Goal: Transaction & Acquisition: Book appointment/travel/reservation

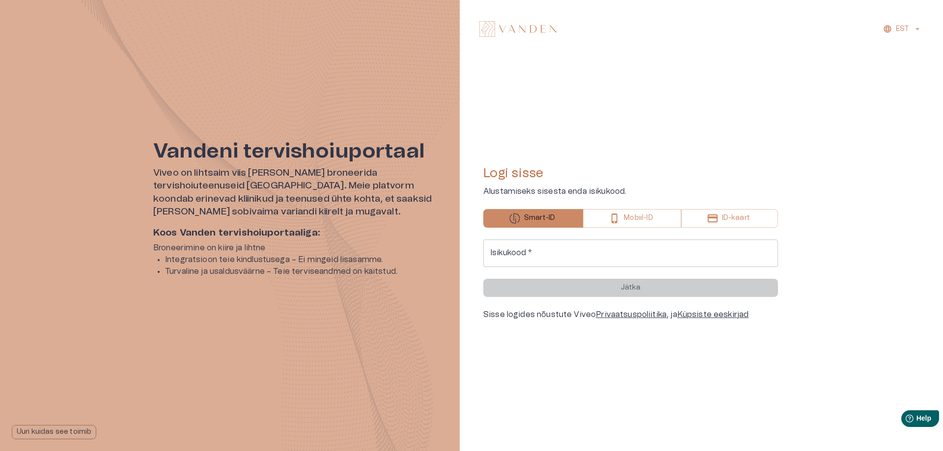
click at [575, 262] on input "Isikukood   *" at bounding box center [630, 253] width 295 height 27
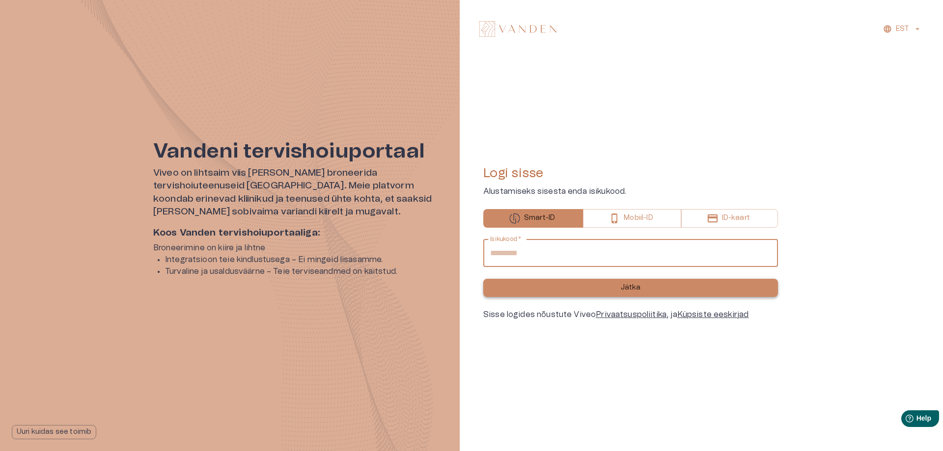
type input "**********"
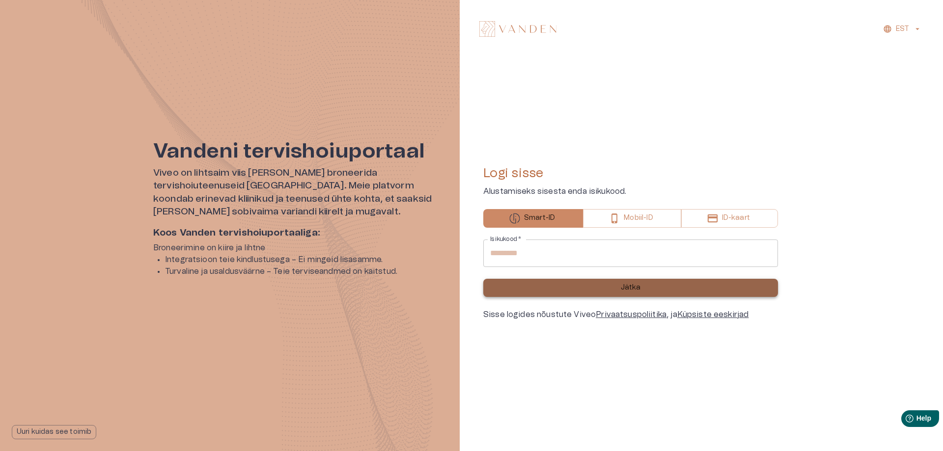
click at [588, 289] on button "Jätka" at bounding box center [630, 288] width 295 height 18
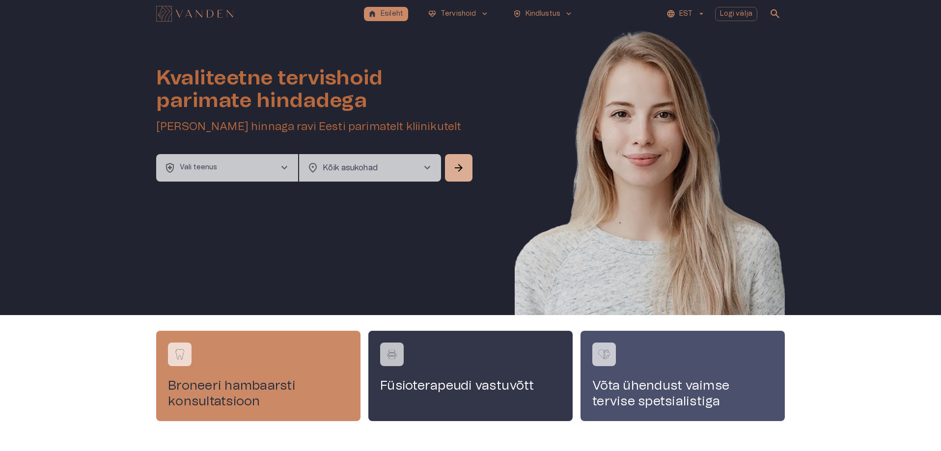
click at [282, 168] on span "chevron_right" at bounding box center [284, 168] width 12 height 12
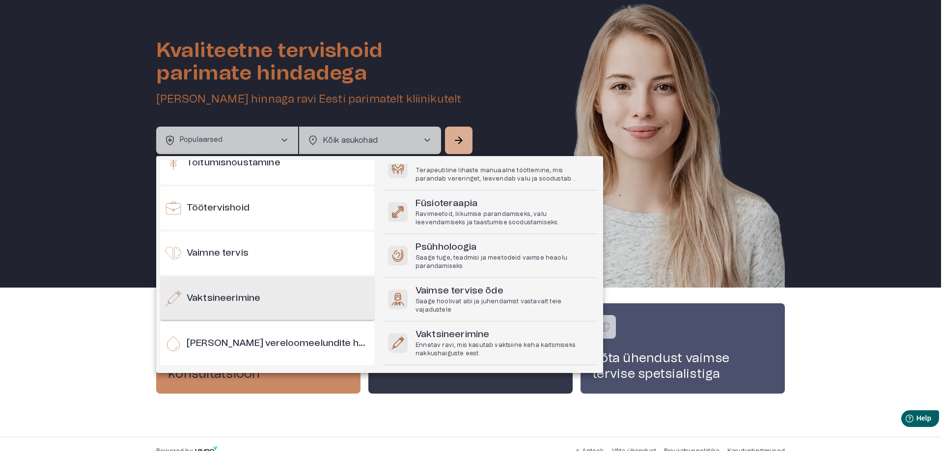
scroll to position [1009, 0]
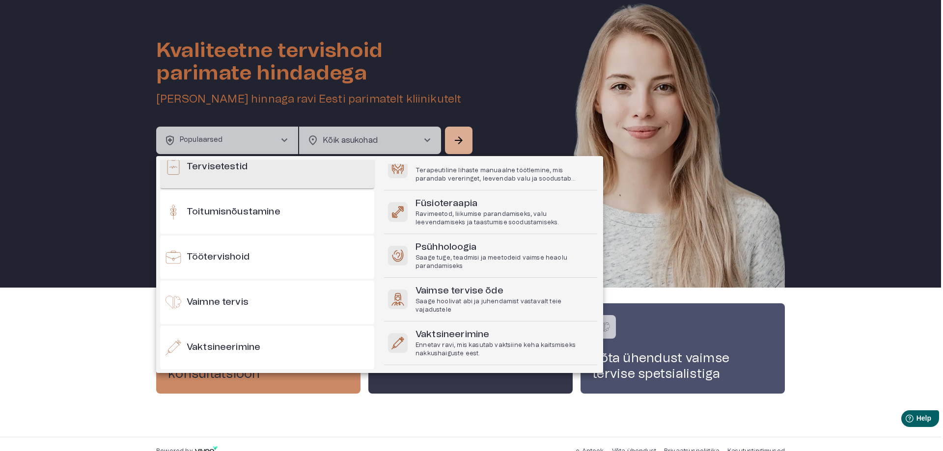
click at [305, 180] on div "Tervisetestid" at bounding box center [267, 166] width 214 height 43
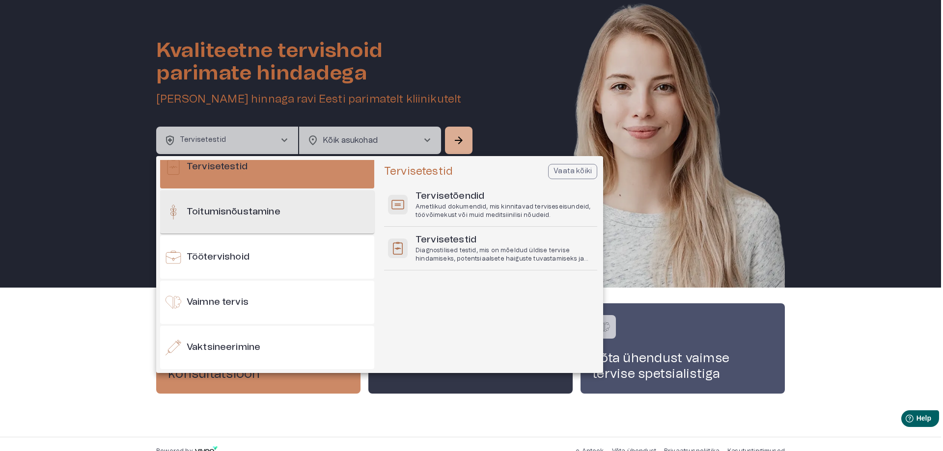
scroll to position [910, 0]
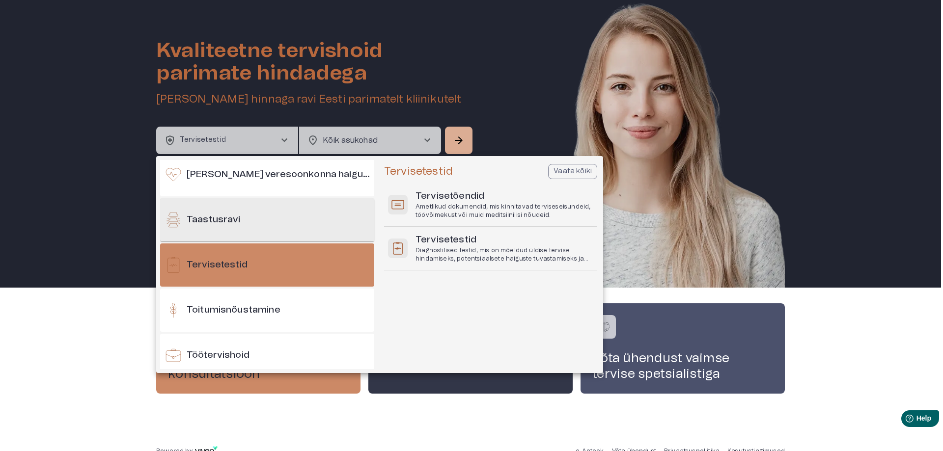
click at [287, 225] on div "Taastusravi" at bounding box center [267, 219] width 214 height 43
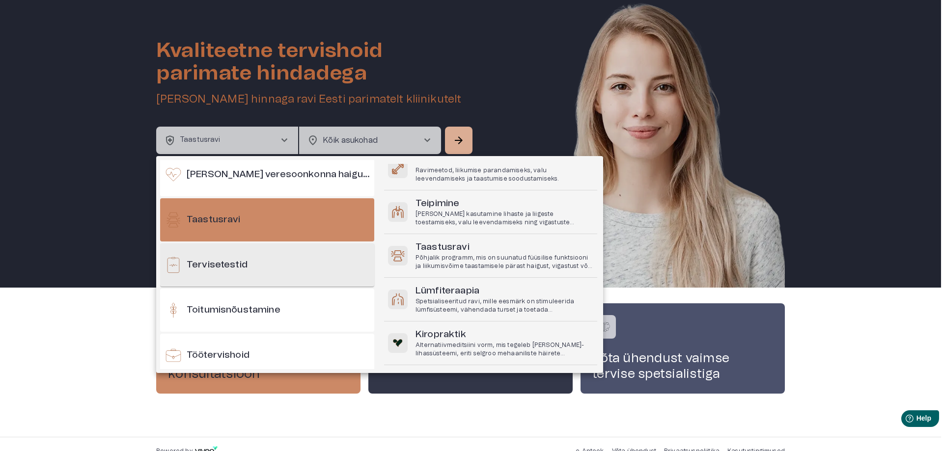
scroll to position [861, 0]
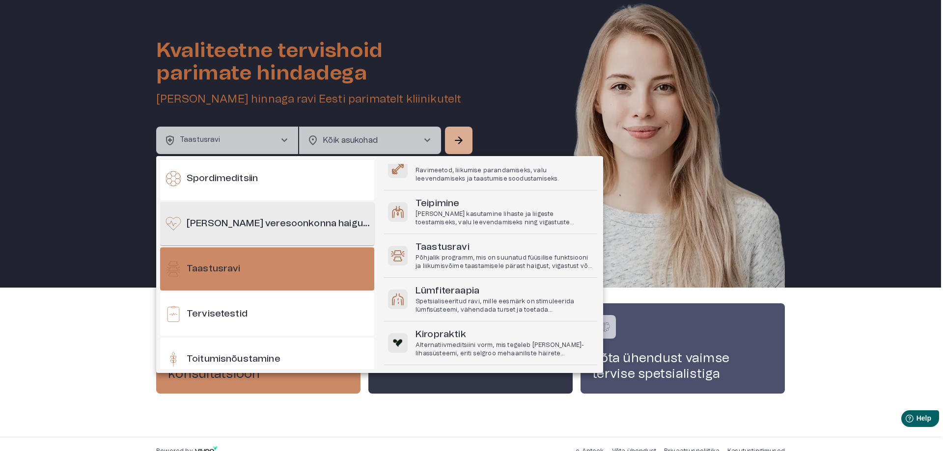
click at [286, 232] on div "[PERSON_NAME] veresoonkonna haigused" at bounding box center [267, 223] width 214 height 43
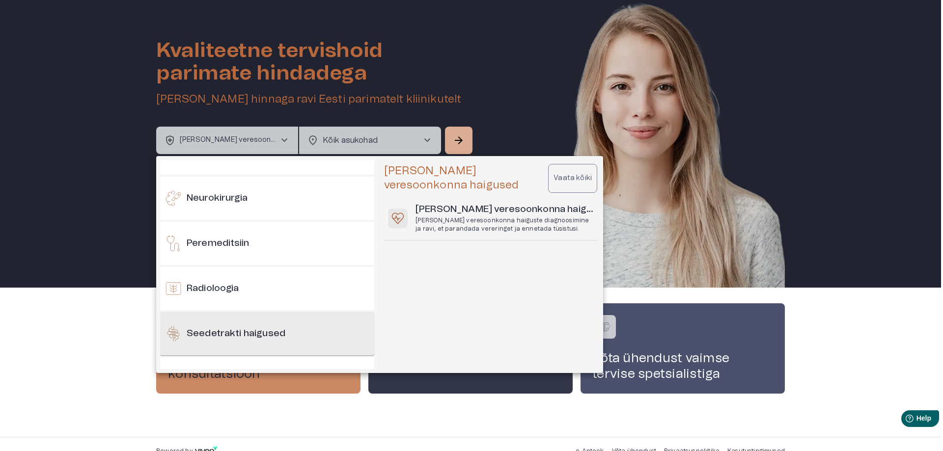
scroll to position [567, 0]
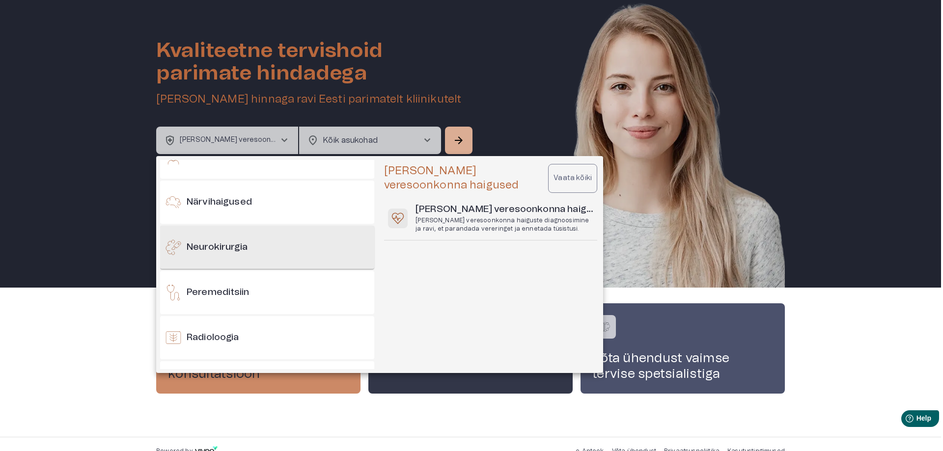
click at [298, 244] on div "Neurokirurgia" at bounding box center [267, 247] width 214 height 43
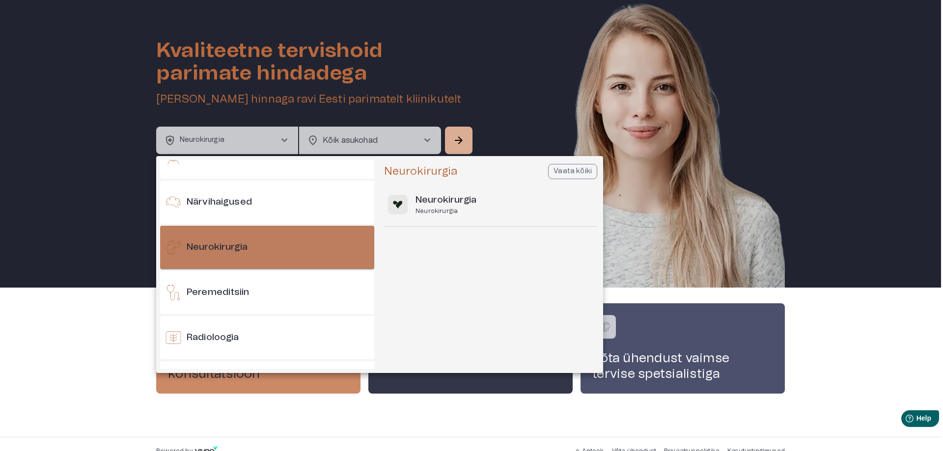
scroll to position [616, 0]
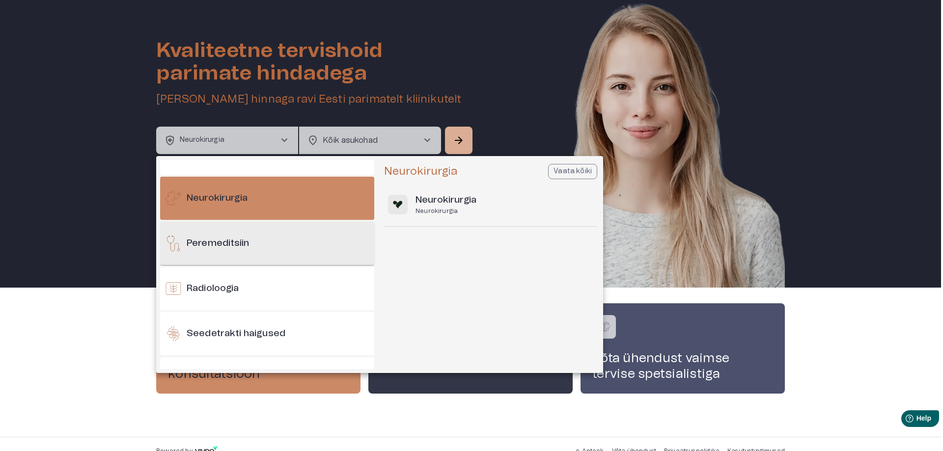
click at [296, 245] on div "Peremeditsiin" at bounding box center [267, 243] width 214 height 43
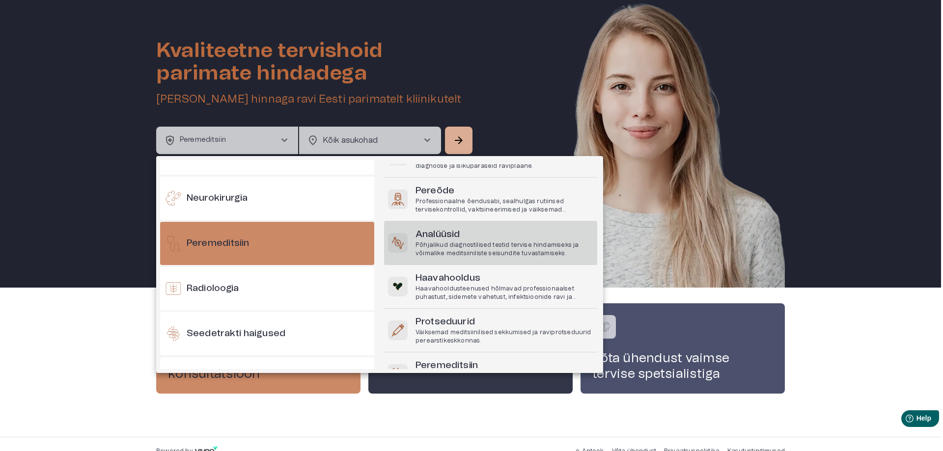
scroll to position [80, 0]
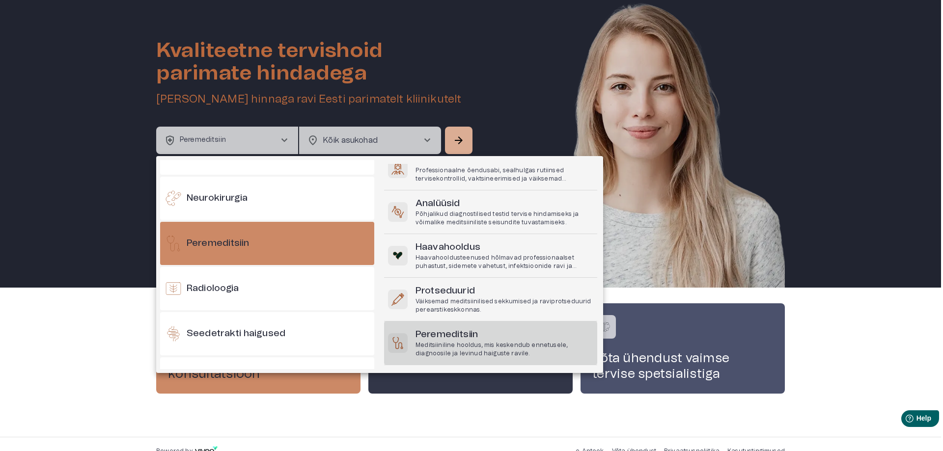
click at [497, 342] on p "Meditsiiniline hooldus, mis keskendub ennetusele, diagnoosile ja levinud haigus…" at bounding box center [504, 349] width 178 height 17
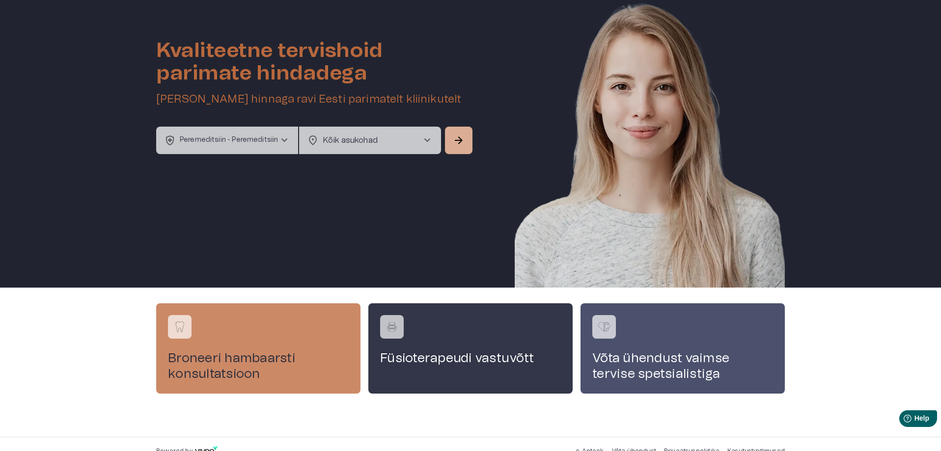
click at [387, 138] on body "home Esileht ecg_heart Tervishoid keyboard_arrow_down health_and_safety Kindlus…" at bounding box center [470, 198] width 941 height 451
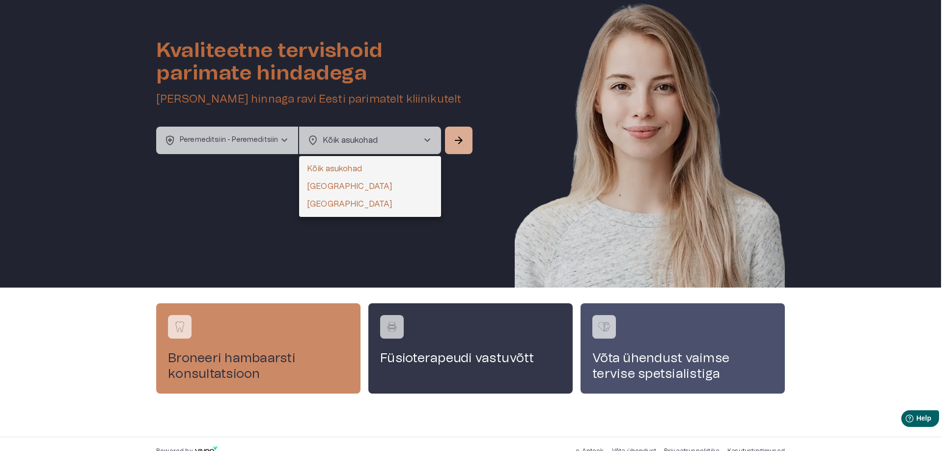
click at [256, 132] on div at bounding box center [471, 225] width 943 height 451
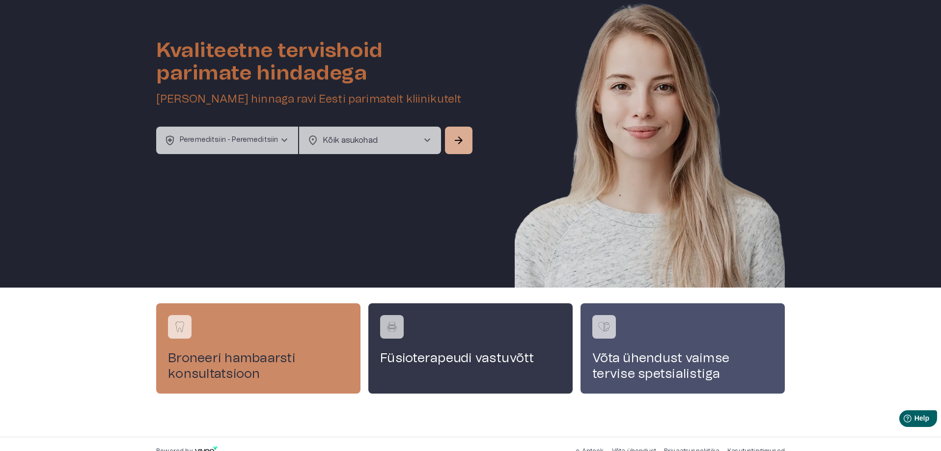
click at [262, 136] on p "Peremeditsiin - Peremeditsiin" at bounding box center [229, 140] width 98 height 10
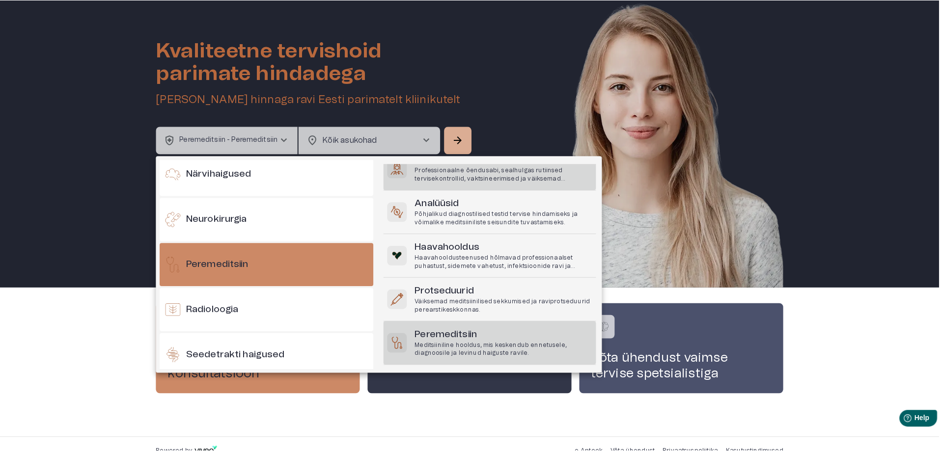
scroll to position [0, 0]
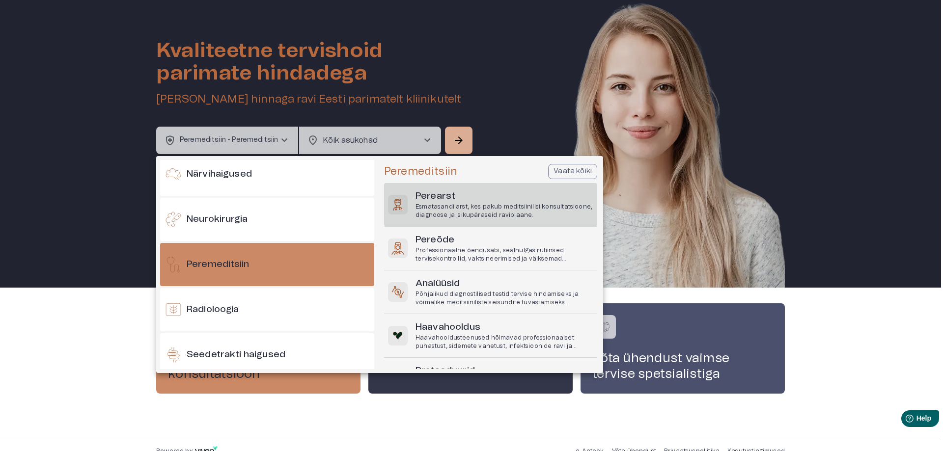
click at [465, 207] on p "Esmatasandi arst, kes pakub meditsiinilisi konsultatsioone, diagnoose ja isikup…" at bounding box center [504, 211] width 178 height 17
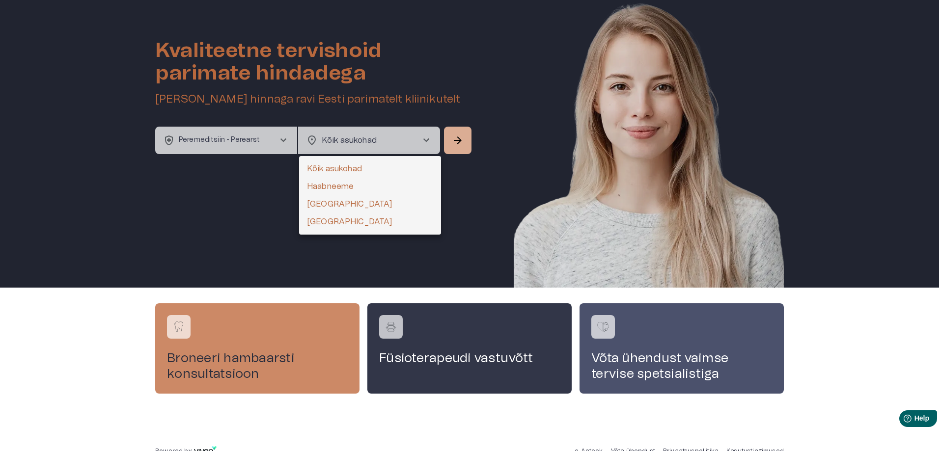
click at [356, 131] on body "home Esileht ecg_heart Tervishoid keyboard_arrow_down health_and_safety Kindlus…" at bounding box center [470, 198] width 941 height 451
click at [341, 220] on li "[GEOGRAPHIC_DATA]" at bounding box center [370, 222] width 142 height 18
type input "**********"
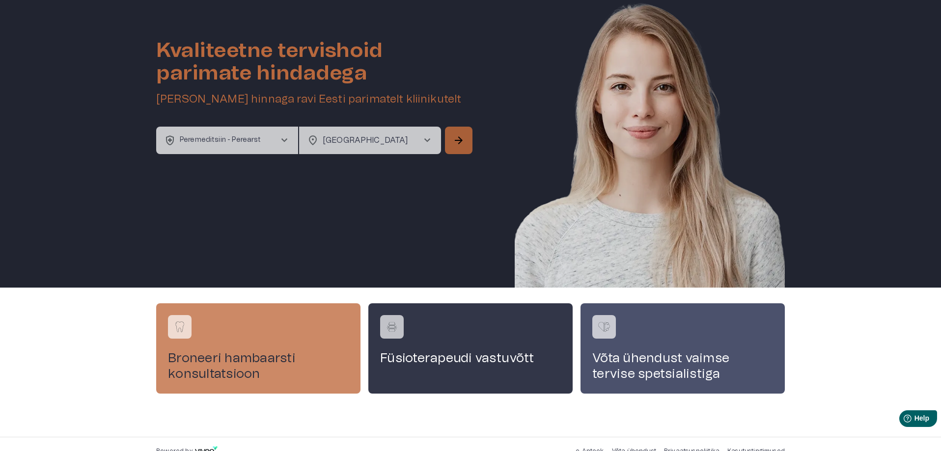
click at [466, 140] on button "arrow_forward" at bounding box center [458, 140] width 27 height 27
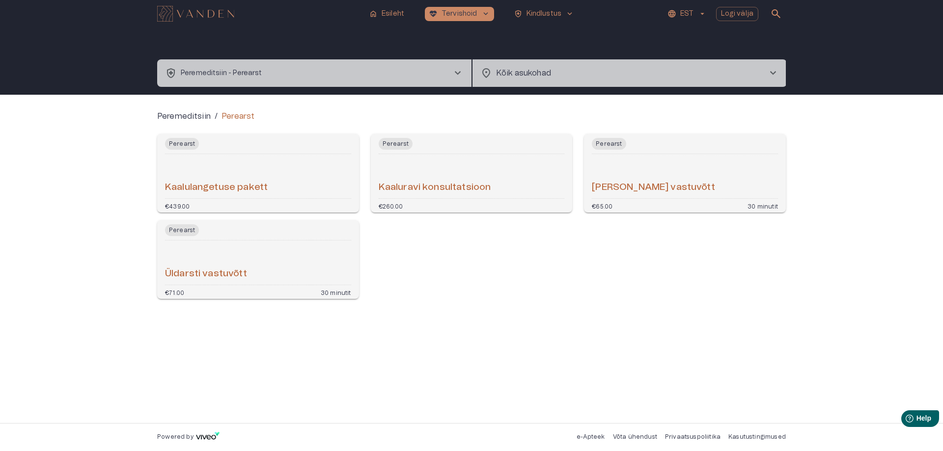
click at [433, 71] on button "health_and_safety Peremeditsiin - Perearst chevron_right" at bounding box center [314, 72] width 314 height 27
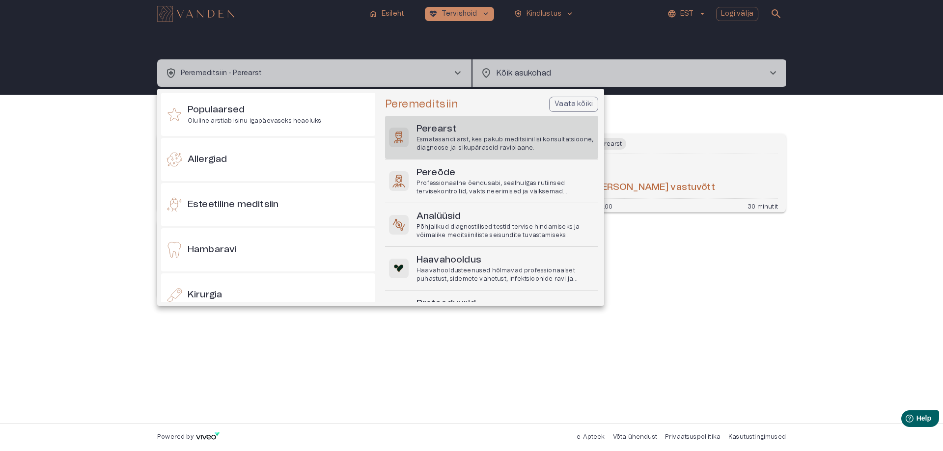
click at [374, 75] on div at bounding box center [471, 225] width 943 height 451
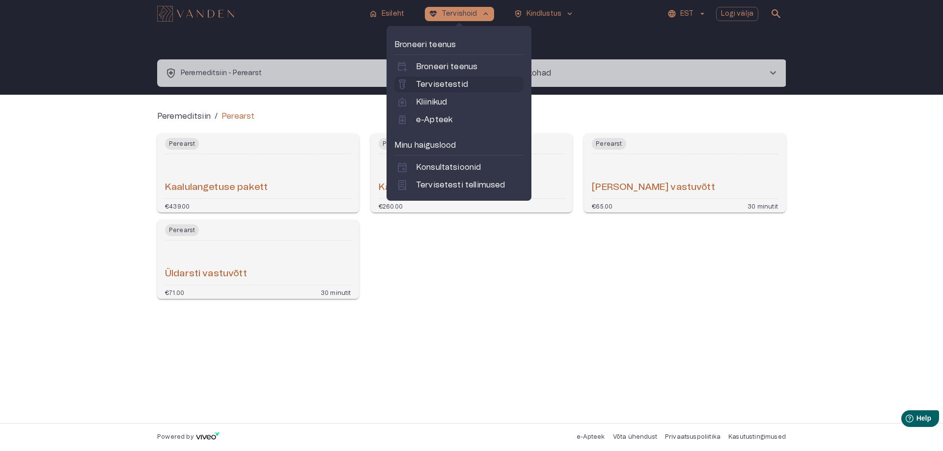
click at [466, 82] on link "labs Tervisetestid" at bounding box center [458, 85] width 125 height 12
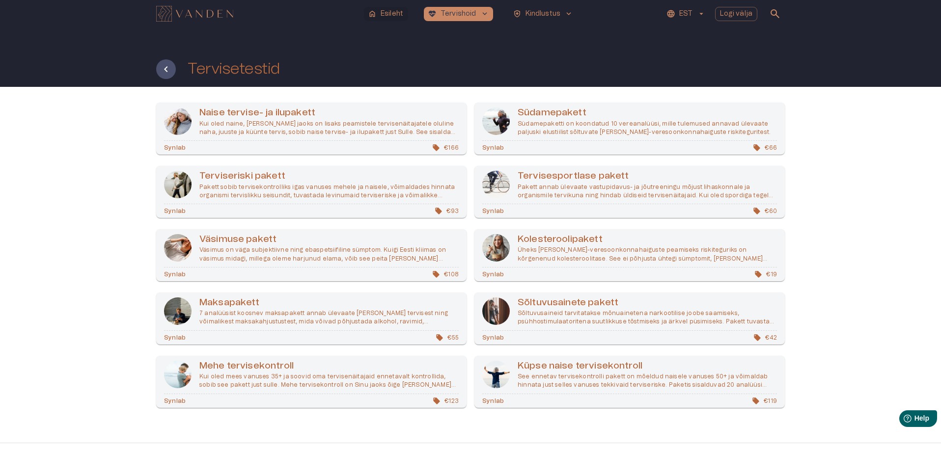
click at [400, 15] on p "Esileht" at bounding box center [392, 14] width 23 height 10
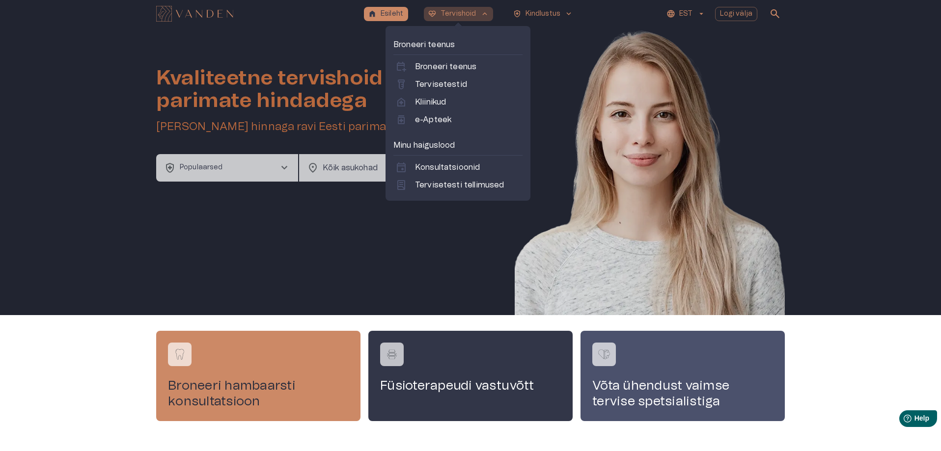
click at [474, 13] on p "Tervishoid" at bounding box center [458, 14] width 36 height 10
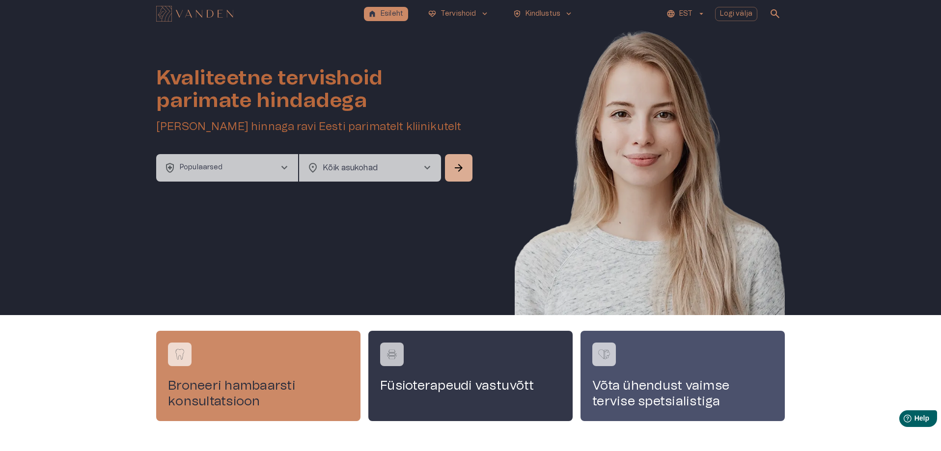
click at [274, 170] on button "health_and_safety Populaarsed chevron_right" at bounding box center [227, 167] width 142 height 27
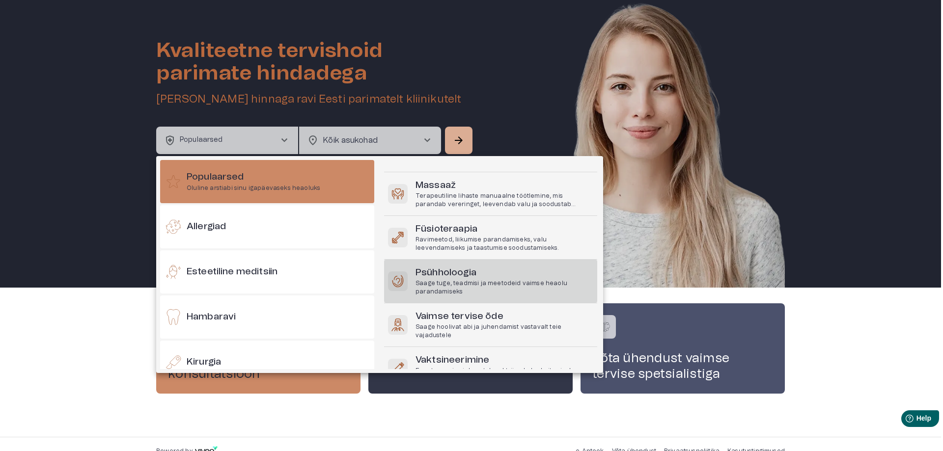
scroll to position [124, 0]
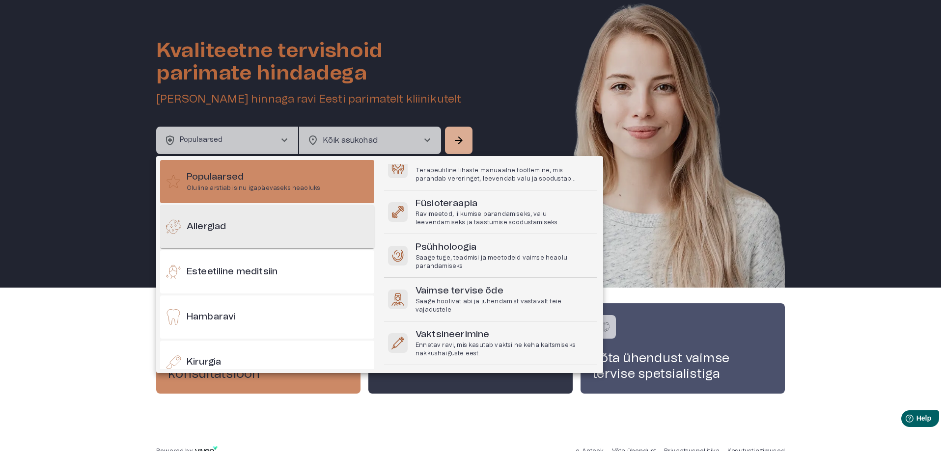
click at [310, 221] on div "Allergiad" at bounding box center [267, 226] width 214 height 43
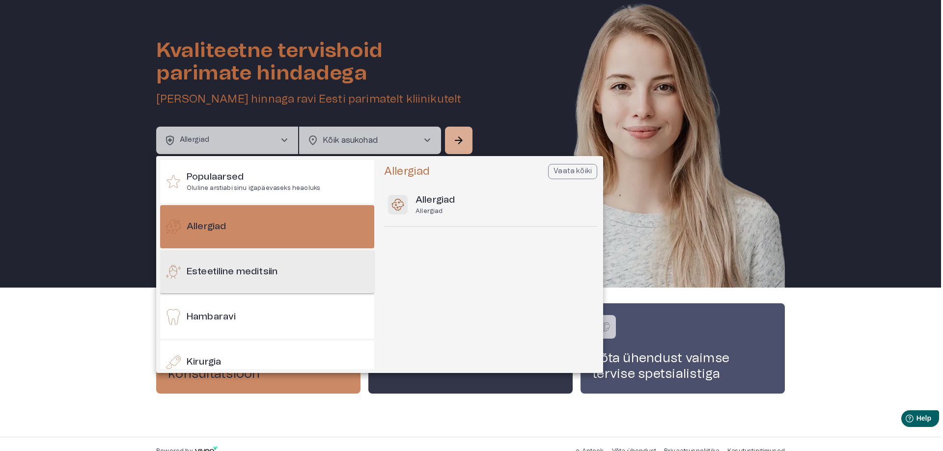
click at [289, 269] on div "Esteetiline meditsiin" at bounding box center [267, 271] width 214 height 43
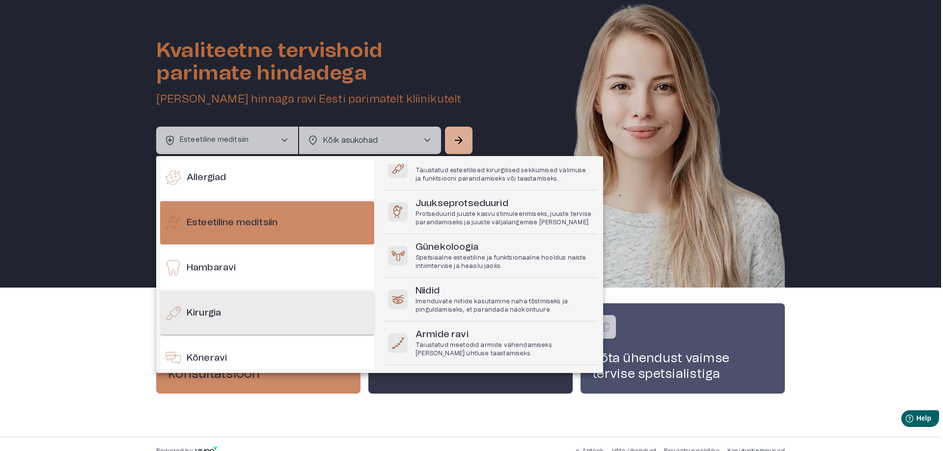
scroll to position [98, 0]
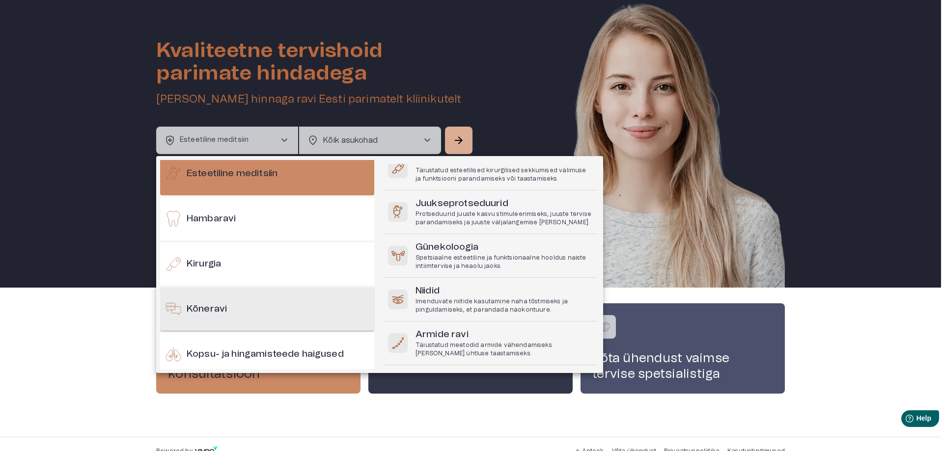
click at [315, 311] on div "Kõneravi" at bounding box center [267, 309] width 214 height 43
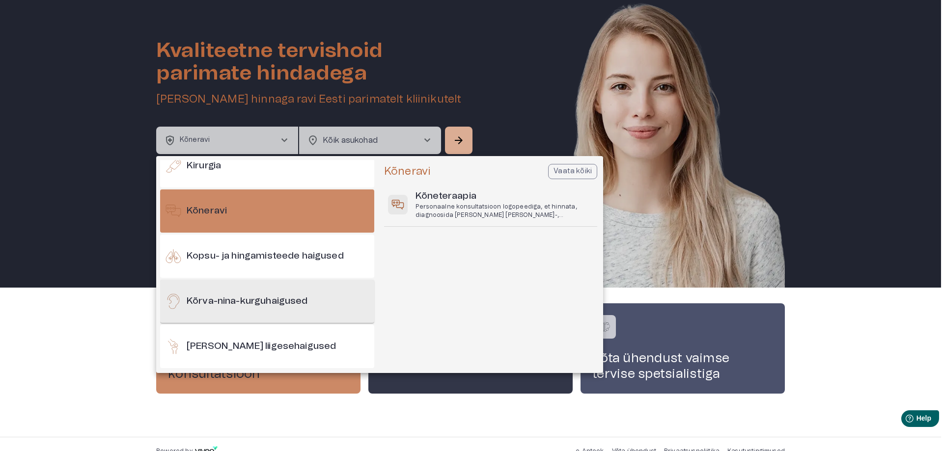
scroll to position [246, 0]
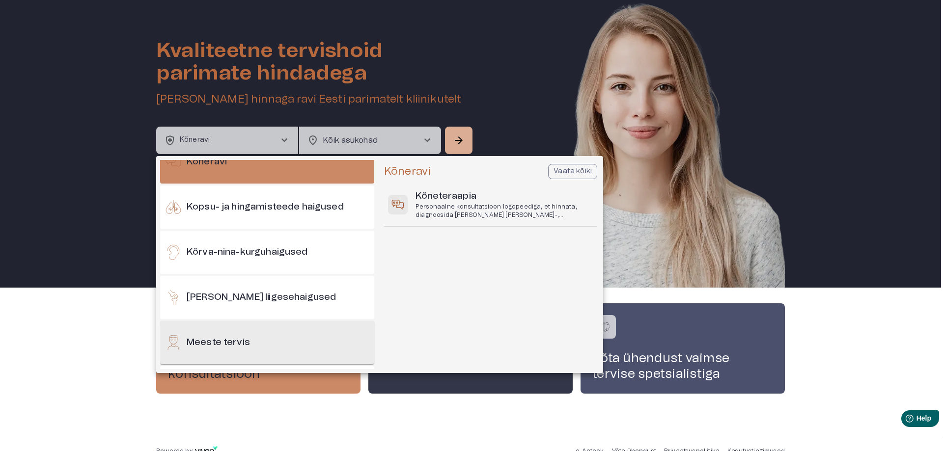
click at [311, 341] on div "Meeste tervis" at bounding box center [267, 342] width 214 height 43
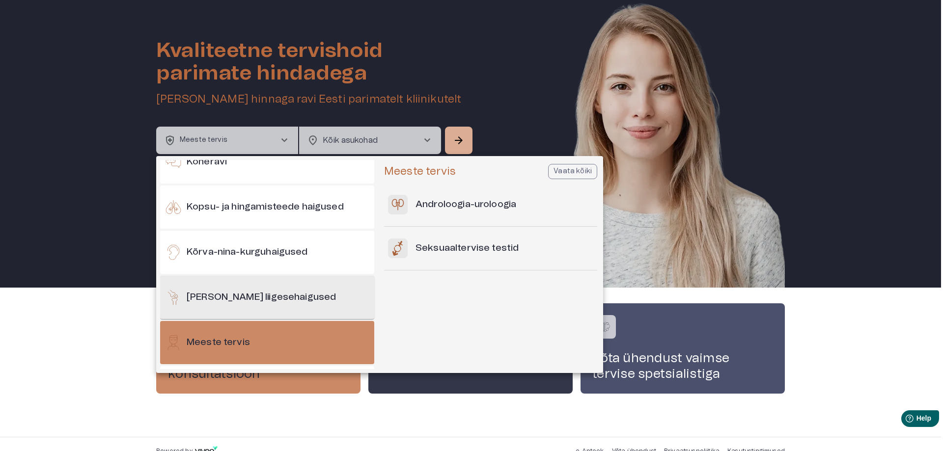
scroll to position [295, 0]
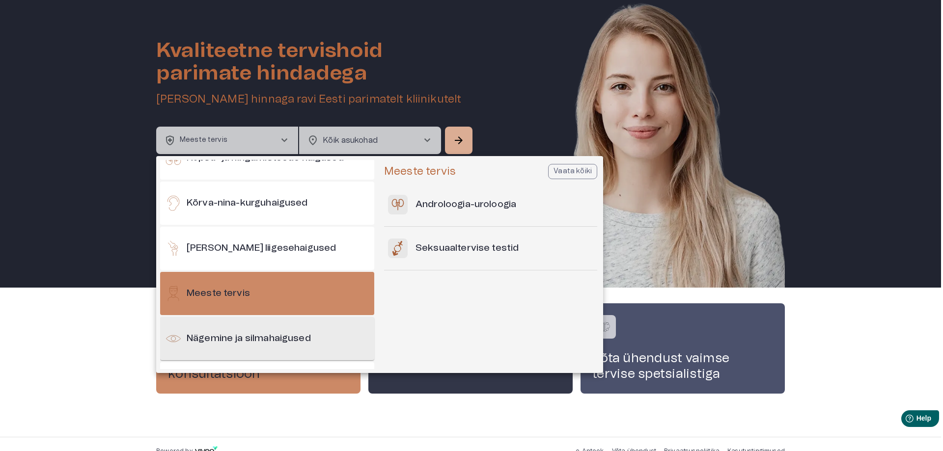
click at [309, 339] on h6 "Nägemine ja silmahaigused" at bounding box center [249, 338] width 124 height 13
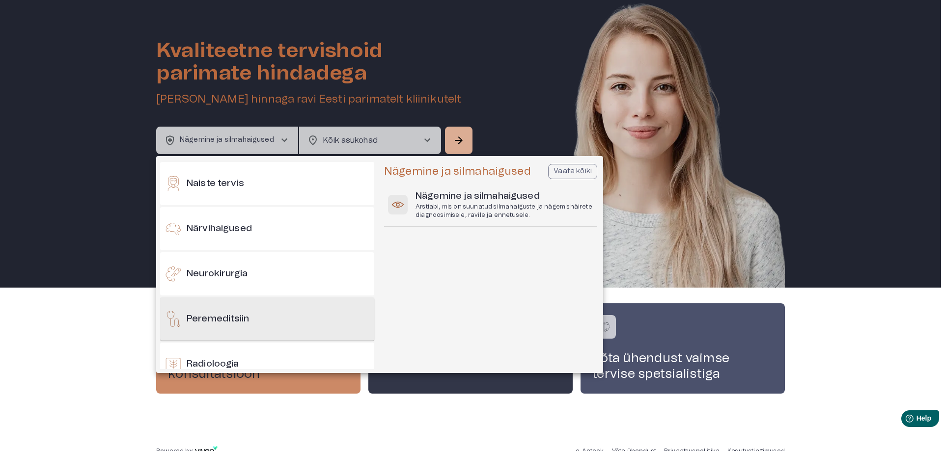
scroll to position [638, 0]
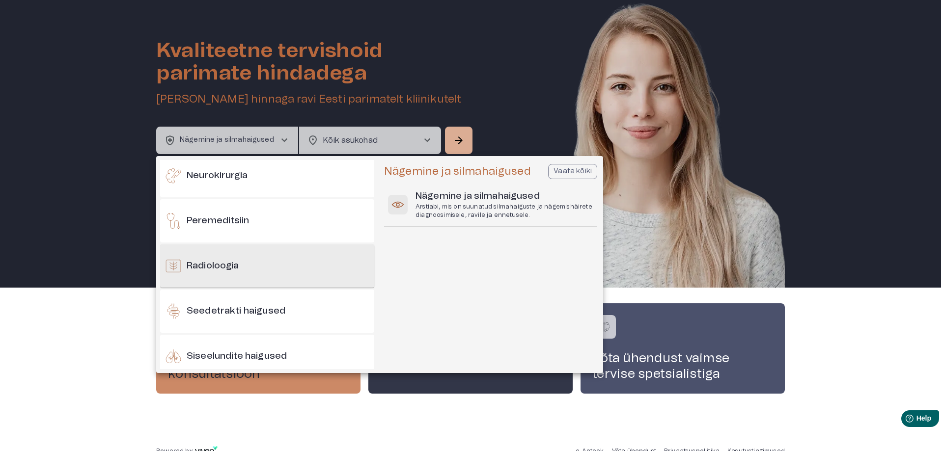
click at [301, 278] on div "Radioloogia" at bounding box center [267, 266] width 214 height 43
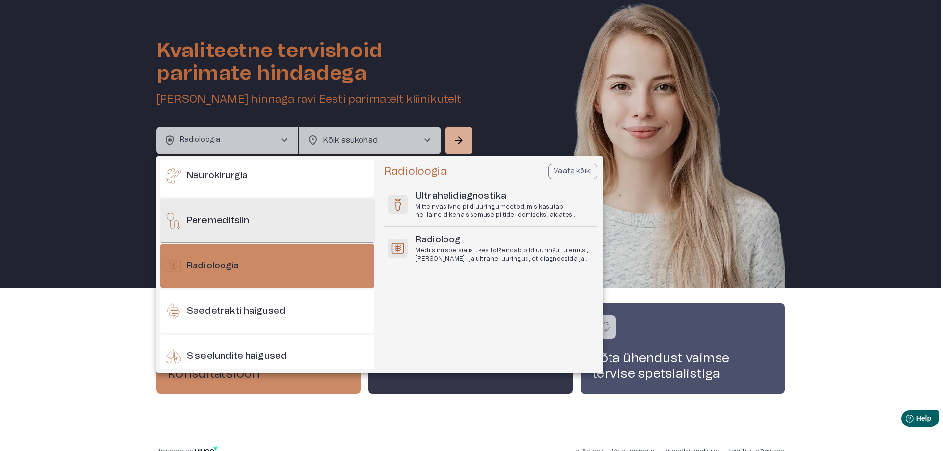
click at [282, 221] on div "Peremeditsiin" at bounding box center [267, 220] width 214 height 43
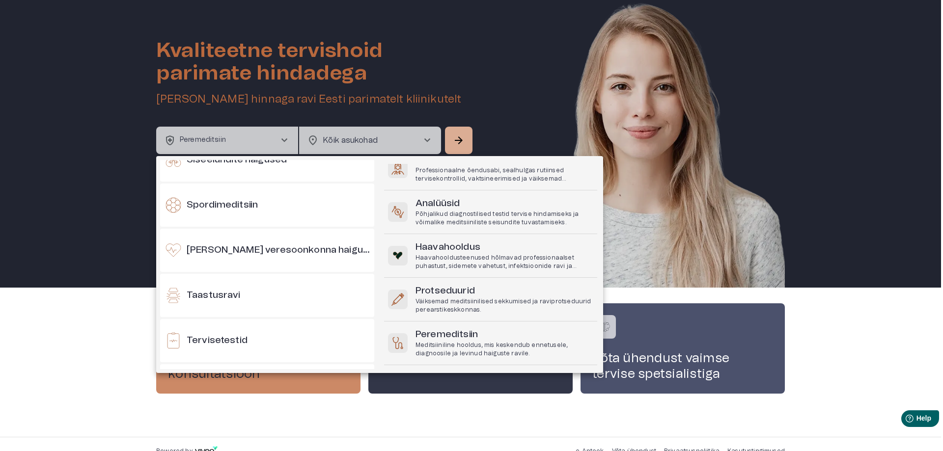
scroll to position [1058, 0]
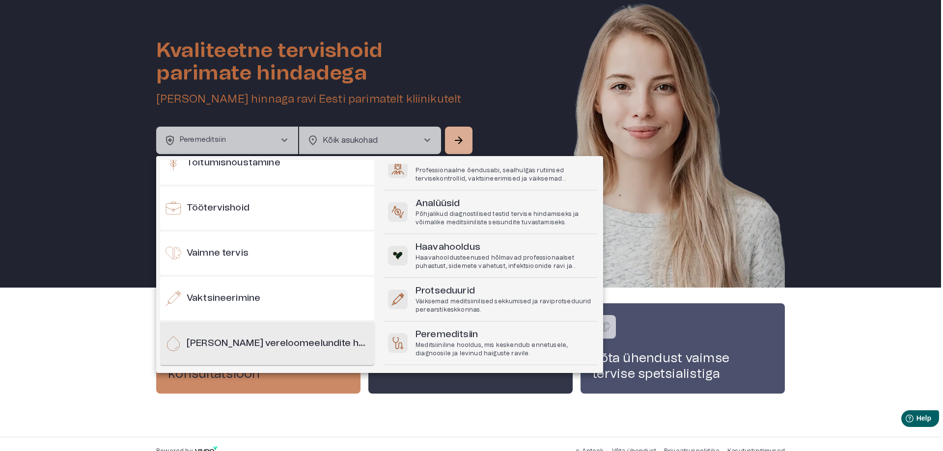
click at [269, 336] on div "[PERSON_NAME] vereloomeelundite haigused" at bounding box center [267, 343] width 214 height 43
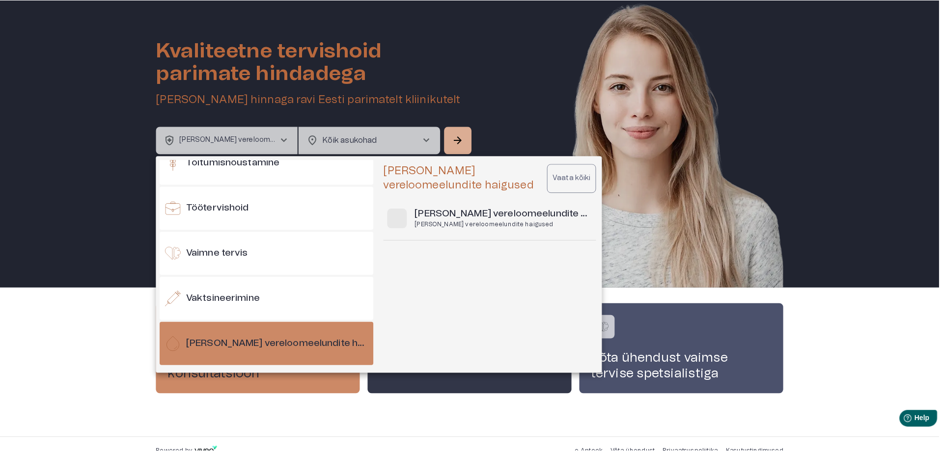
scroll to position [0, 0]
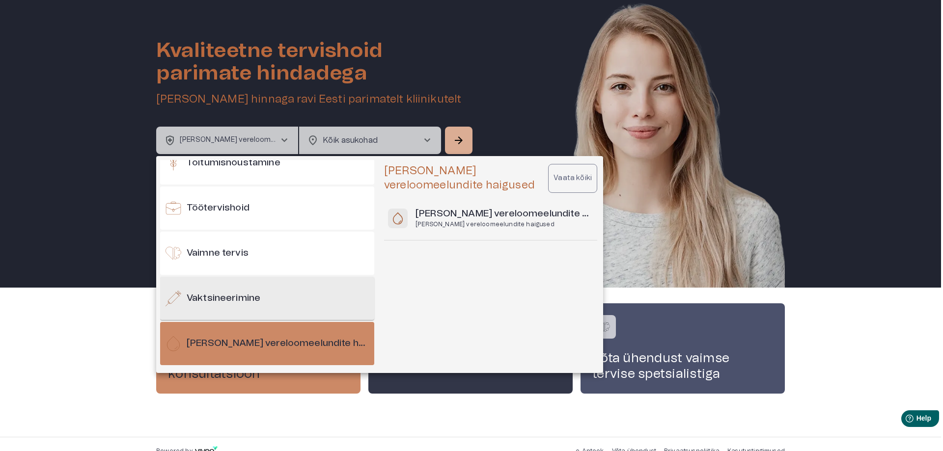
click at [290, 287] on div "Vaktsineerimine" at bounding box center [267, 298] width 214 height 43
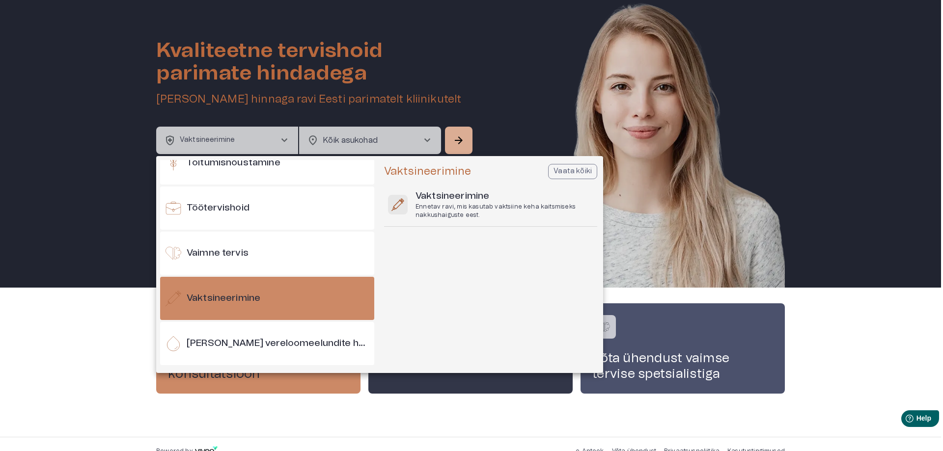
click at [615, 2] on div at bounding box center [471, 225] width 943 height 451
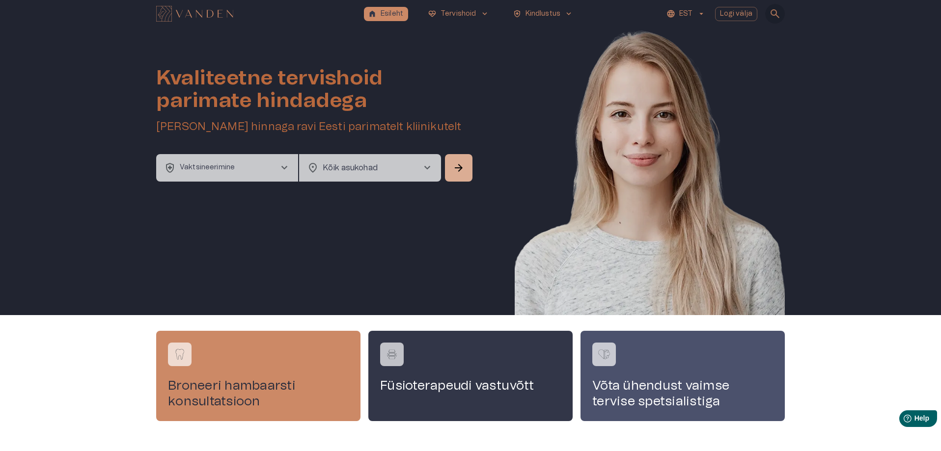
click at [772, 17] on span "search" at bounding box center [775, 14] width 12 height 12
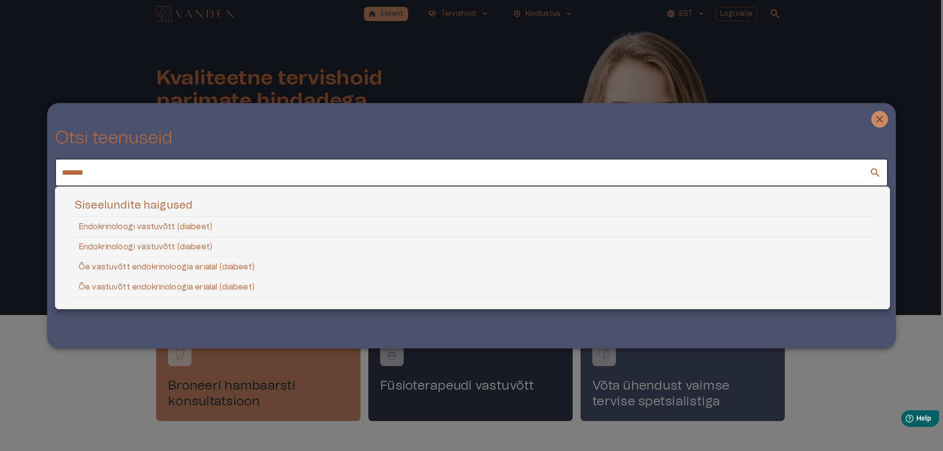
type input "*******"
click at [299, 228] on li "Endokrinoloogi vastuvõtt (diabeet)" at bounding box center [472, 227] width 803 height 20
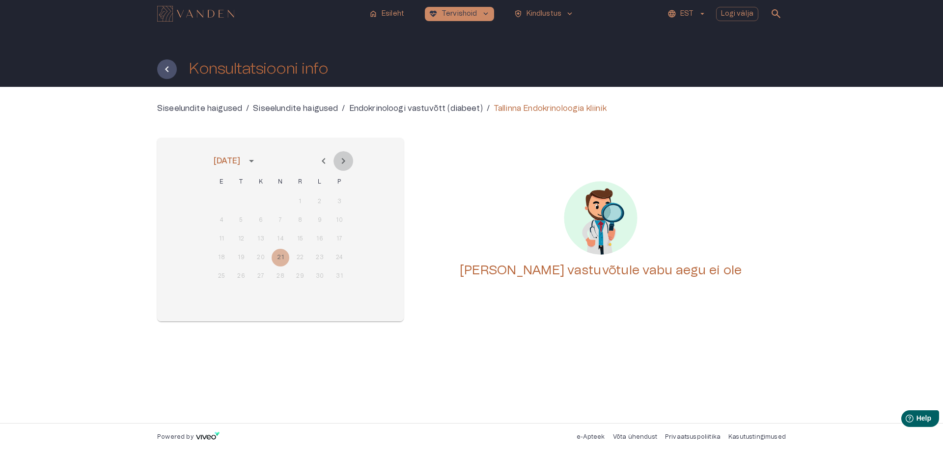
click at [342, 164] on icon "Next month" at bounding box center [343, 161] width 12 height 12
click at [223, 199] on div "1 2 3 4 5 6 7" at bounding box center [280, 202] width 157 height 18
click at [343, 165] on icon "Next month" at bounding box center [343, 161] width 12 height 12
click at [406, 110] on p "Endokrinoloogi vastuvõtt (diabeet)" at bounding box center [416, 109] width 134 height 12
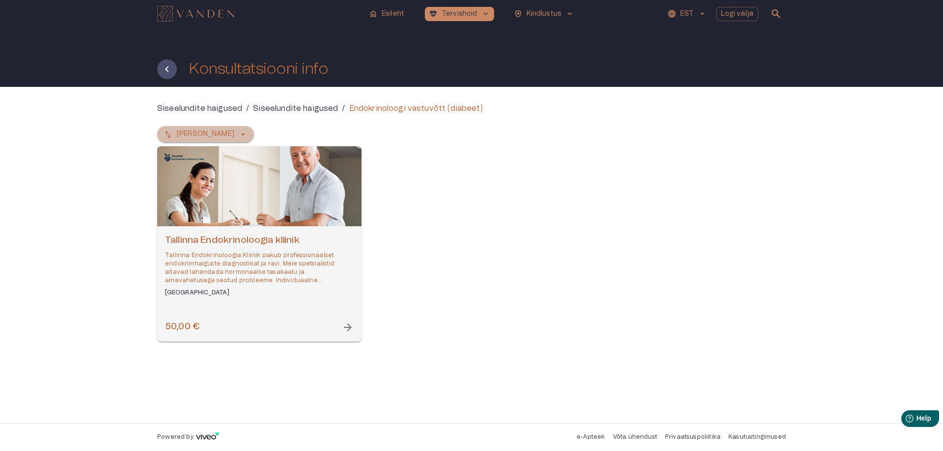
click at [238, 130] on icon "button" at bounding box center [243, 135] width 10 height 10
click at [296, 113] on p "Siseelundite haigused" at bounding box center [295, 109] width 85 height 12
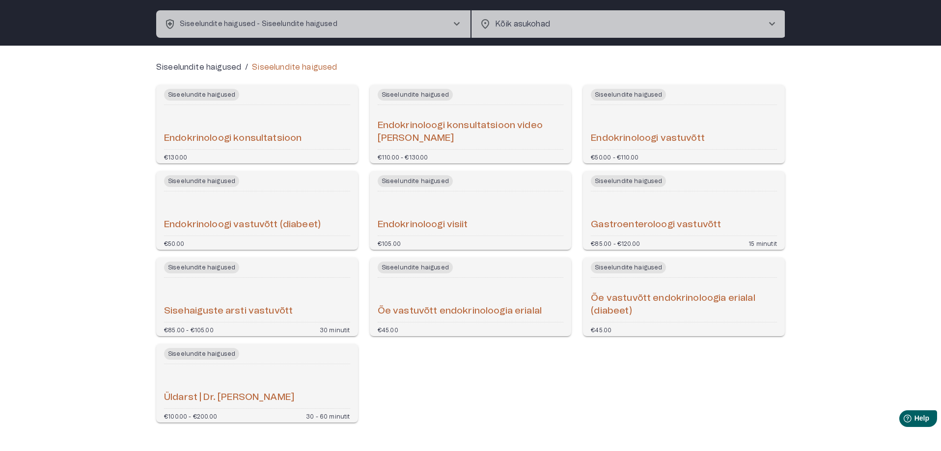
scroll to position [80, 0]
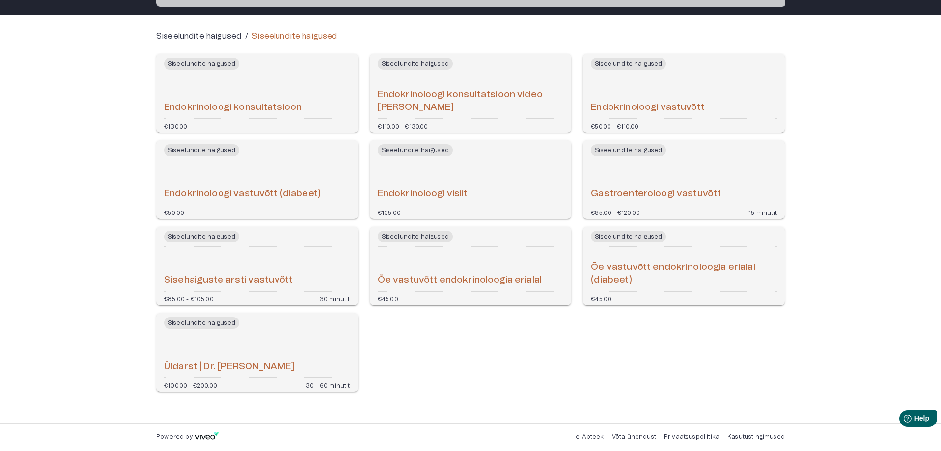
click at [270, 194] on h6 "Endokrinoloogi vastuvõtt (diabeet)" at bounding box center [242, 194] width 157 height 13
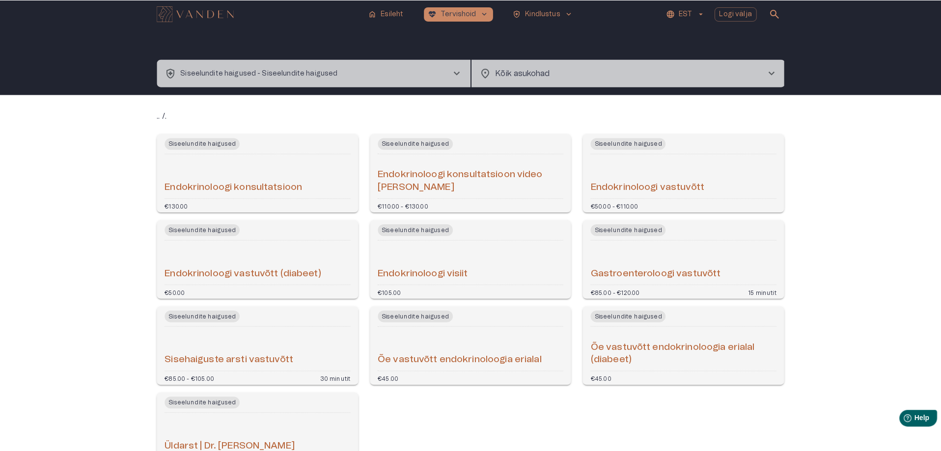
scroll to position [13, 0]
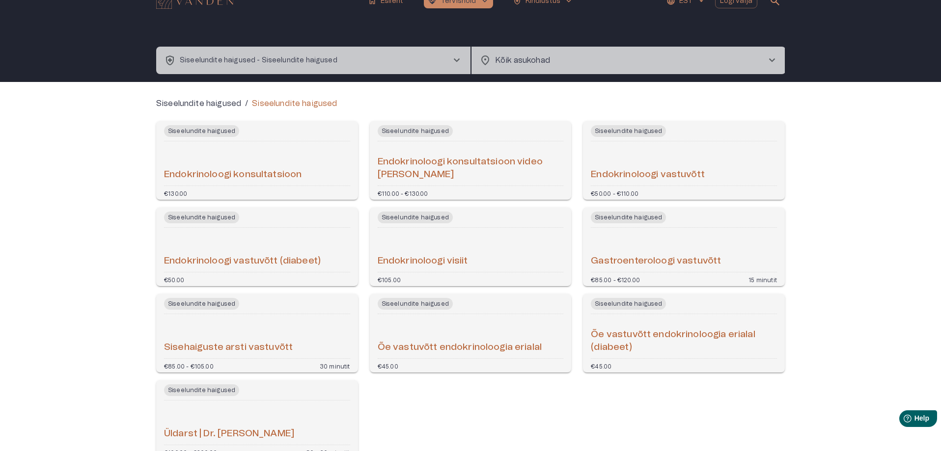
click at [173, 178] on h6 "Endokrinoloogi konsultatsioon" at bounding box center [232, 174] width 137 height 13
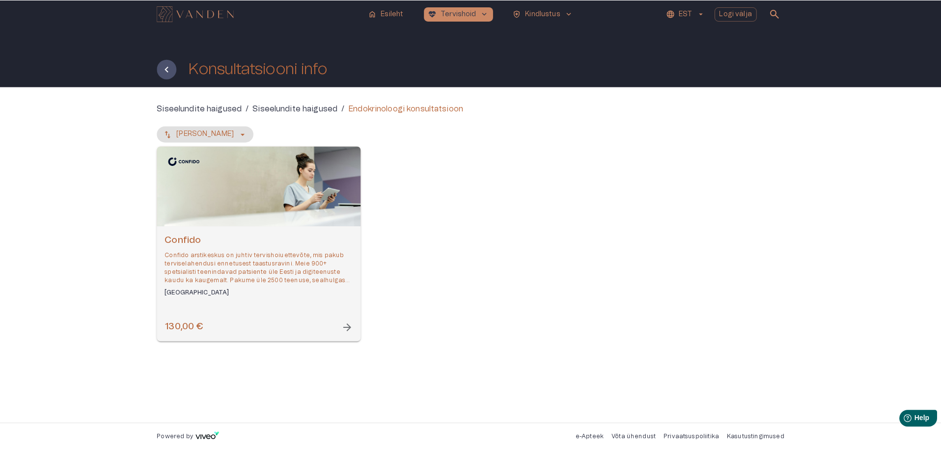
scroll to position [13, 0]
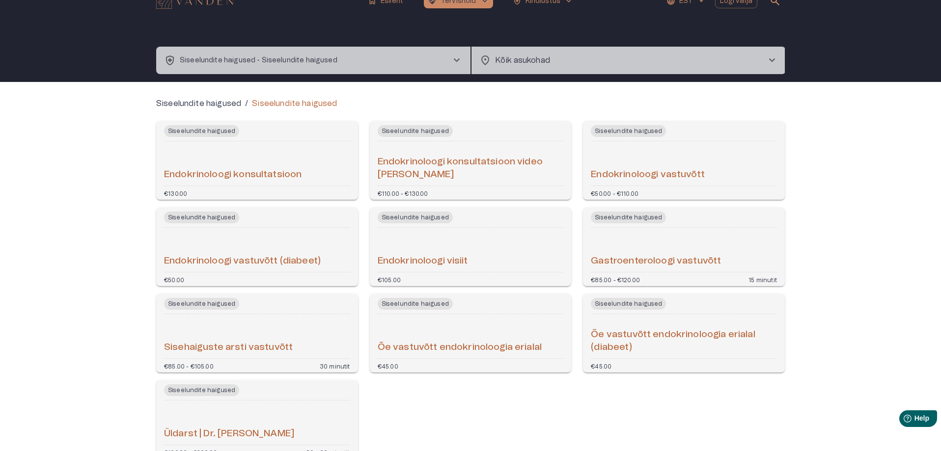
click at [451, 174] on h6 "Endokrinoloogi konsultatsioon video [PERSON_NAME]" at bounding box center [471, 169] width 186 height 26
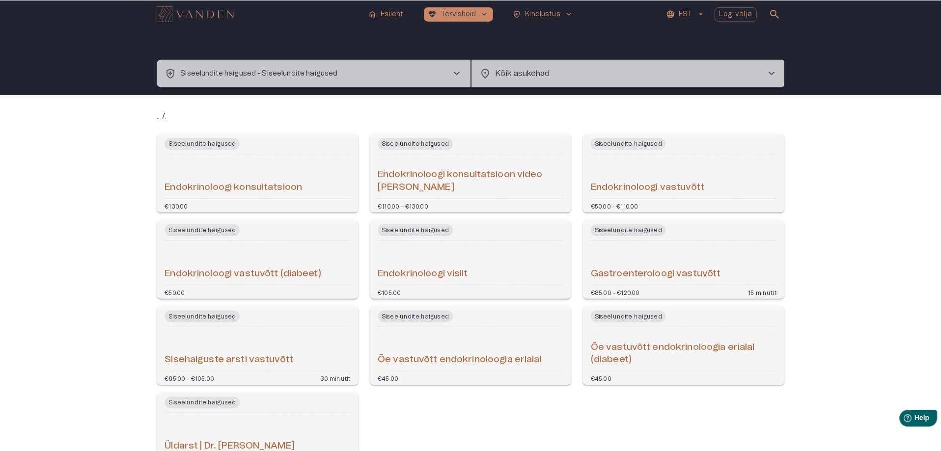
scroll to position [13, 0]
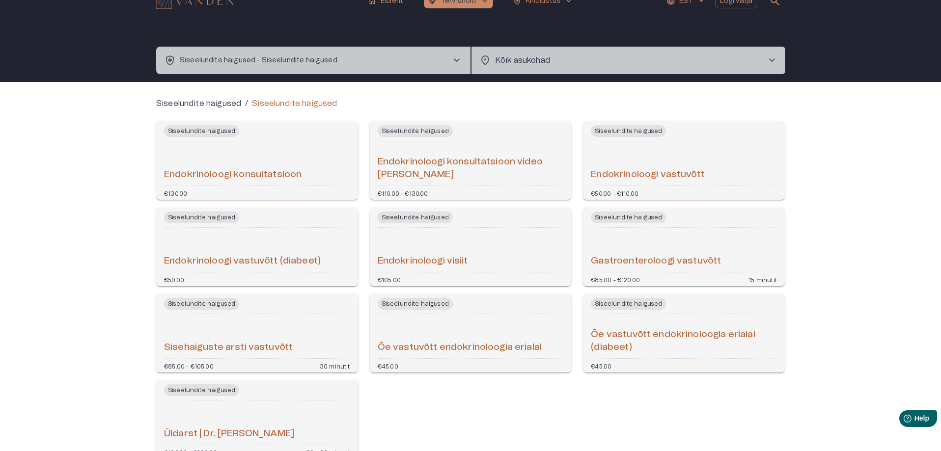
click at [683, 173] on h6 "Endokrinoloogi vastuvõtt" at bounding box center [648, 174] width 114 height 13
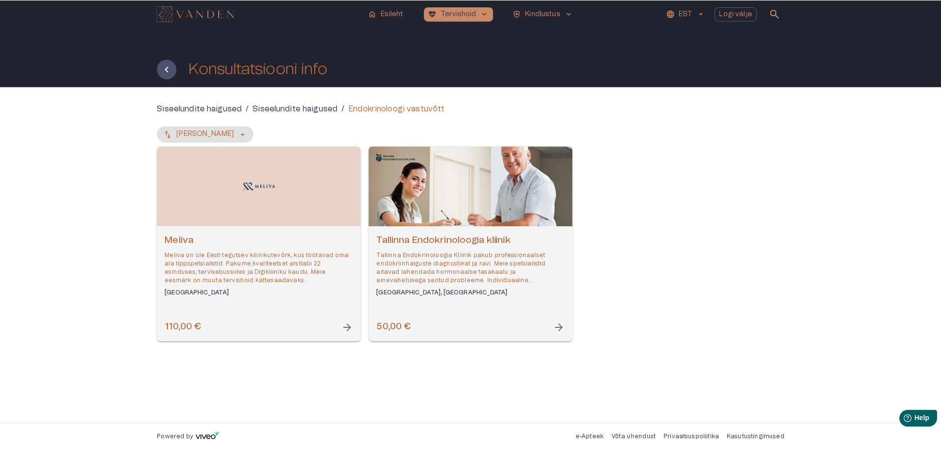
scroll to position [13, 0]
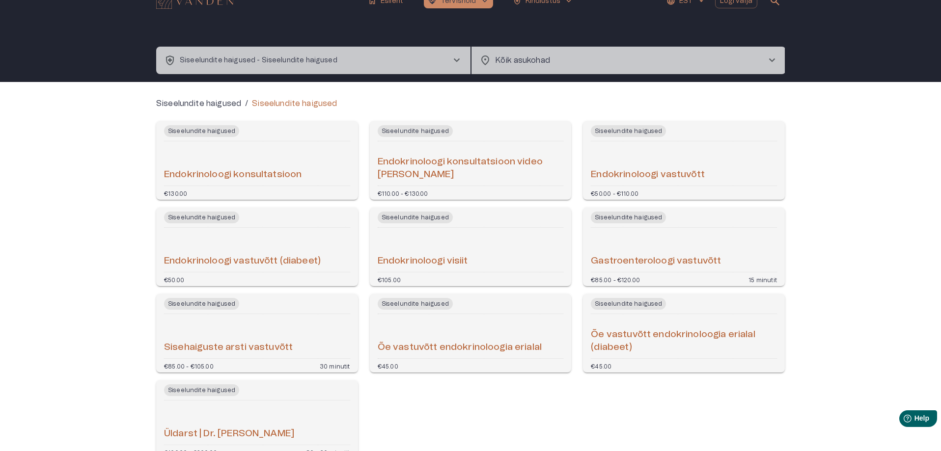
click at [442, 282] on div "€105.00" at bounding box center [471, 279] width 186 height 6
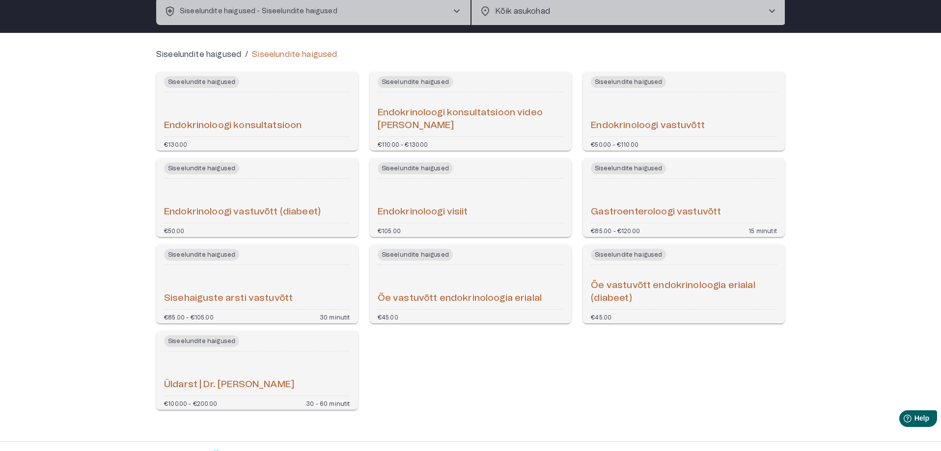
click at [465, 301] on h6 "Õe vastuvõtt endokrinoloogia erialal" at bounding box center [460, 298] width 164 height 13
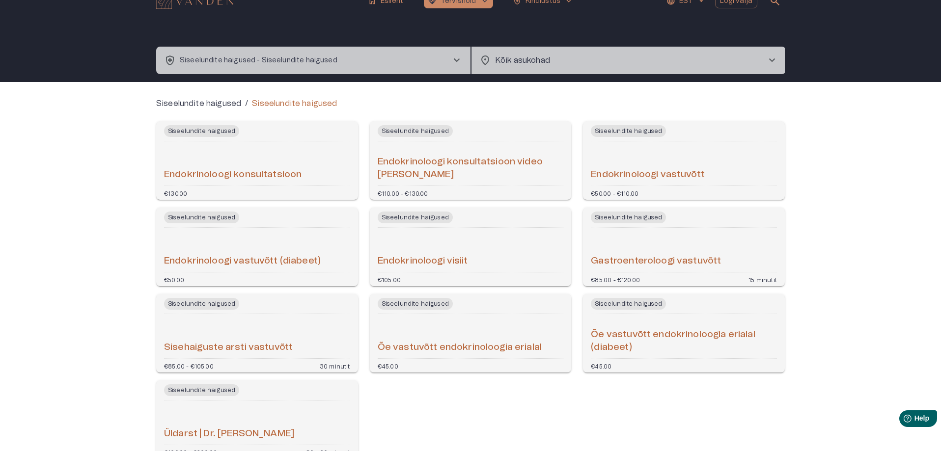
scroll to position [80, 0]
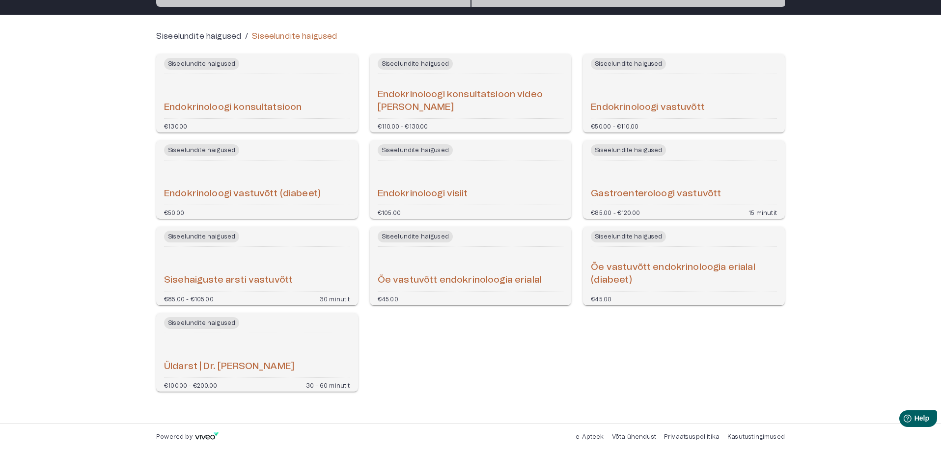
click at [603, 277] on h6 "Õe vastuvõtt endokrinoloogia erialal (diabeet)" at bounding box center [684, 274] width 186 height 26
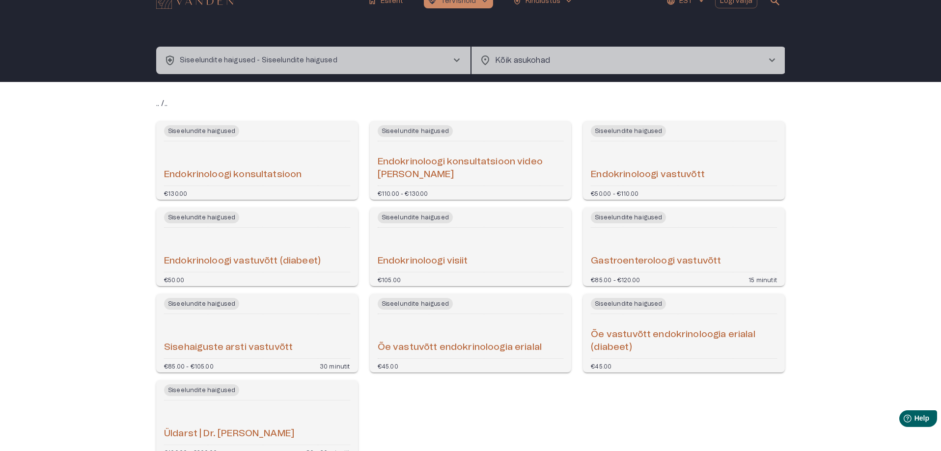
scroll to position [80, 0]
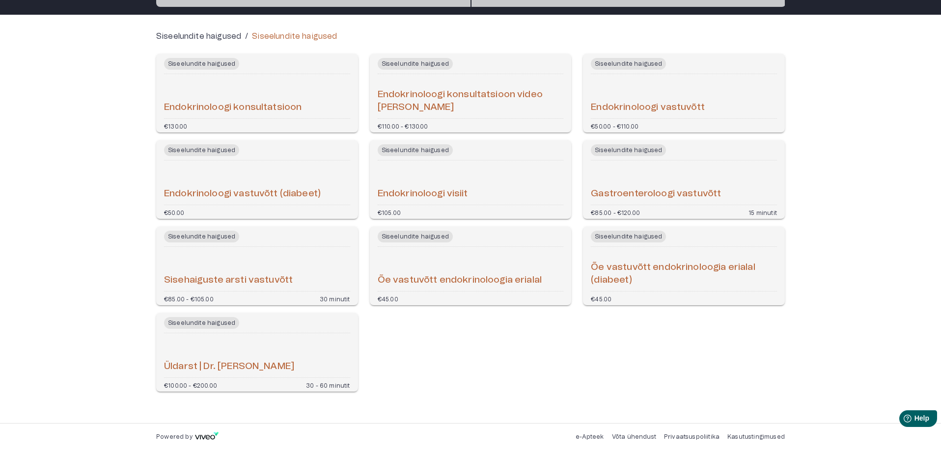
click at [181, 358] on div "Üldarst | Dr. [PERSON_NAME]" at bounding box center [257, 355] width 186 height 36
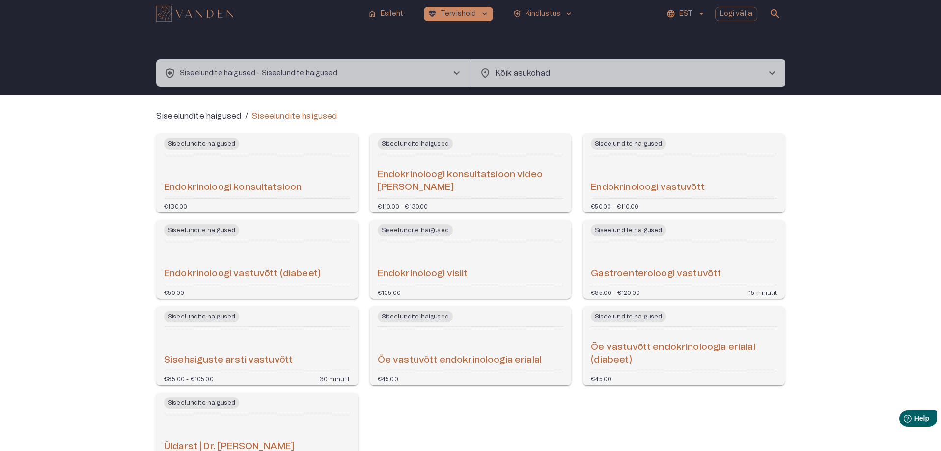
click at [199, 13] on img "Navigate to homepage" at bounding box center [194, 14] width 77 height 16
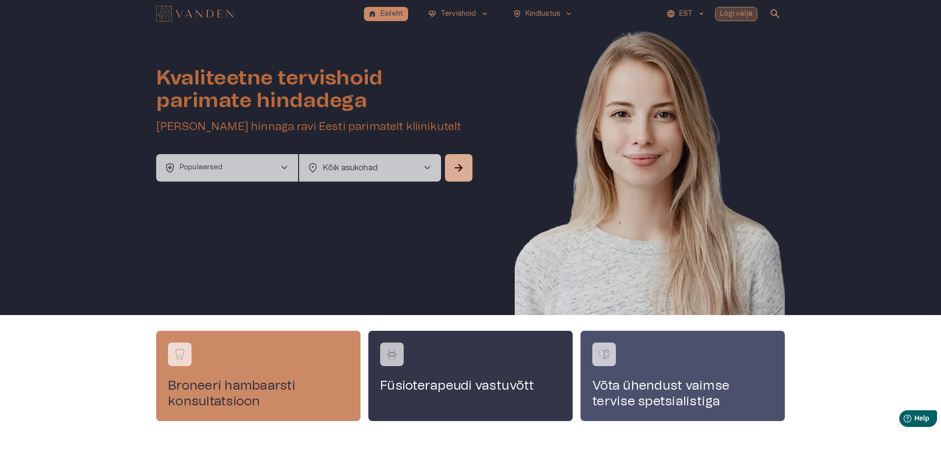
click at [742, 17] on p "Logi välja" at bounding box center [736, 14] width 33 height 10
